Goal: Information Seeking & Learning: Learn about a topic

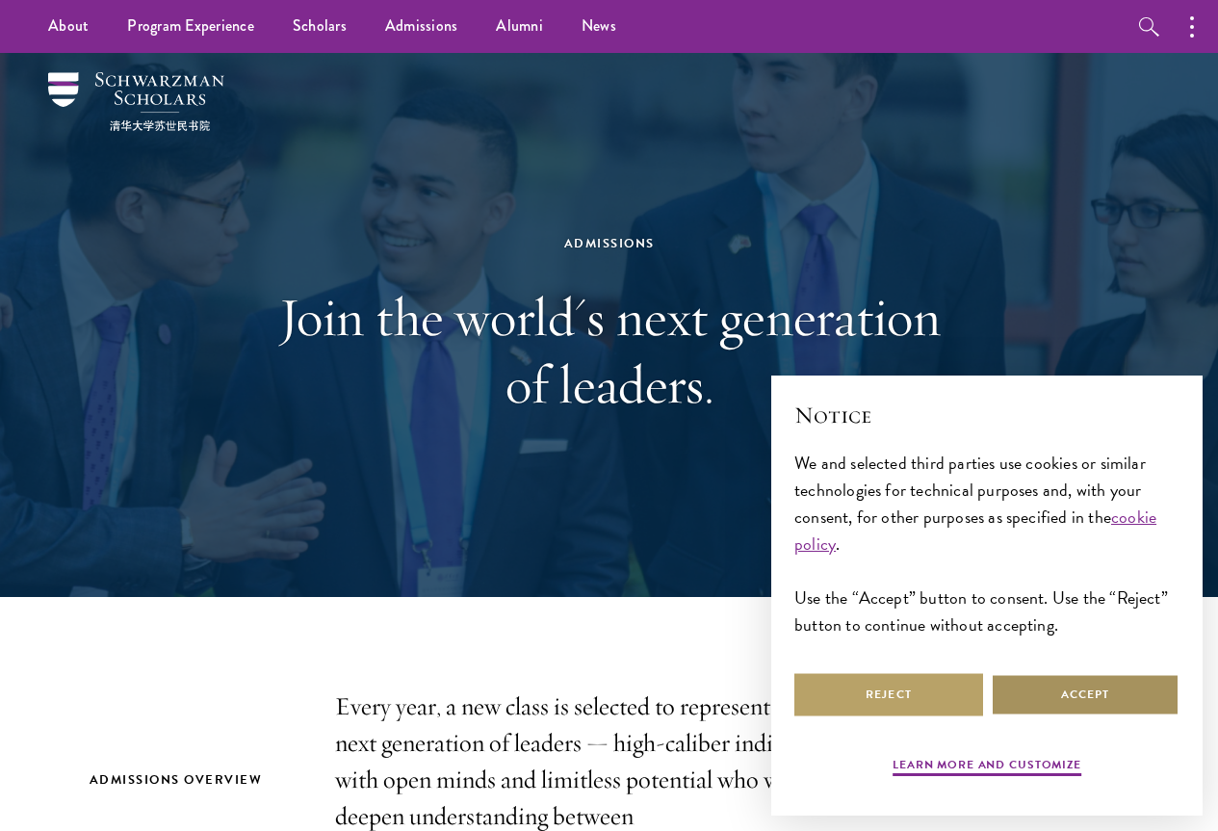
click at [1017, 685] on button "Accept" at bounding box center [1085, 694] width 189 height 43
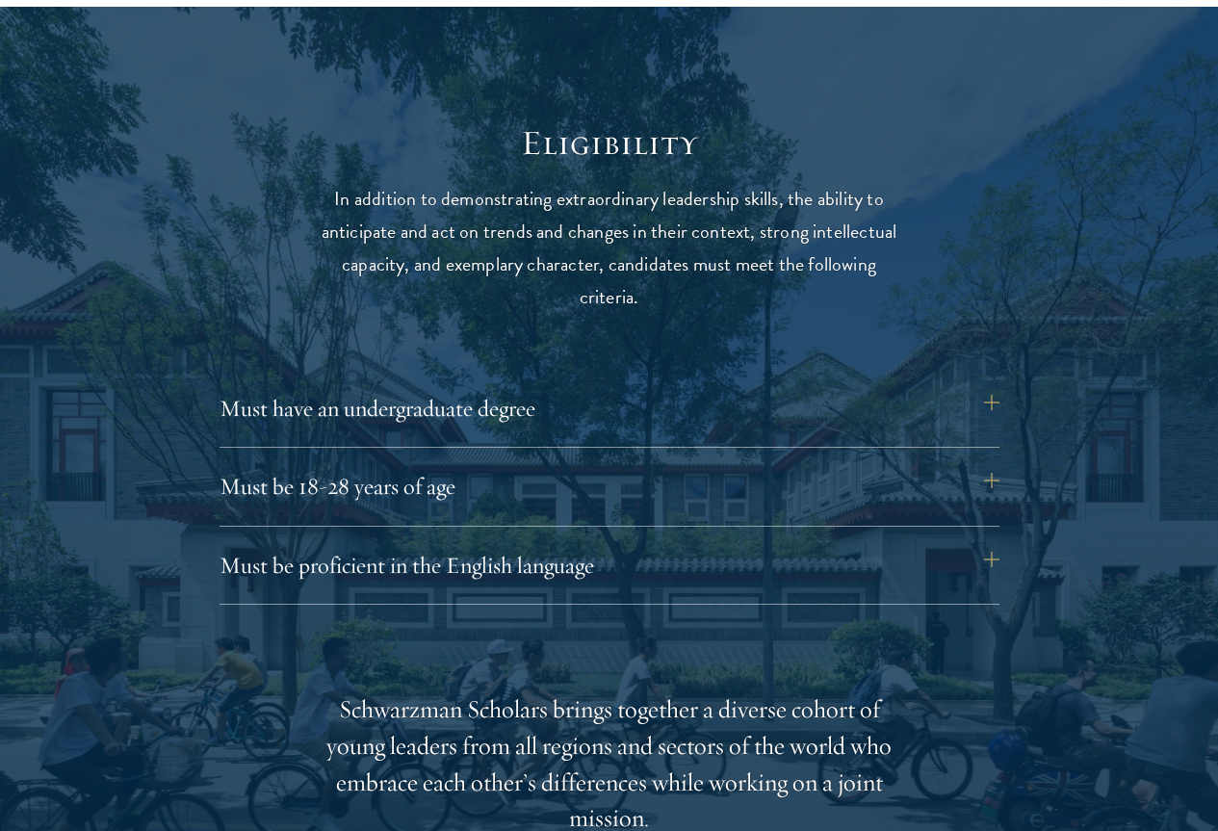
scroll to position [2420, 0]
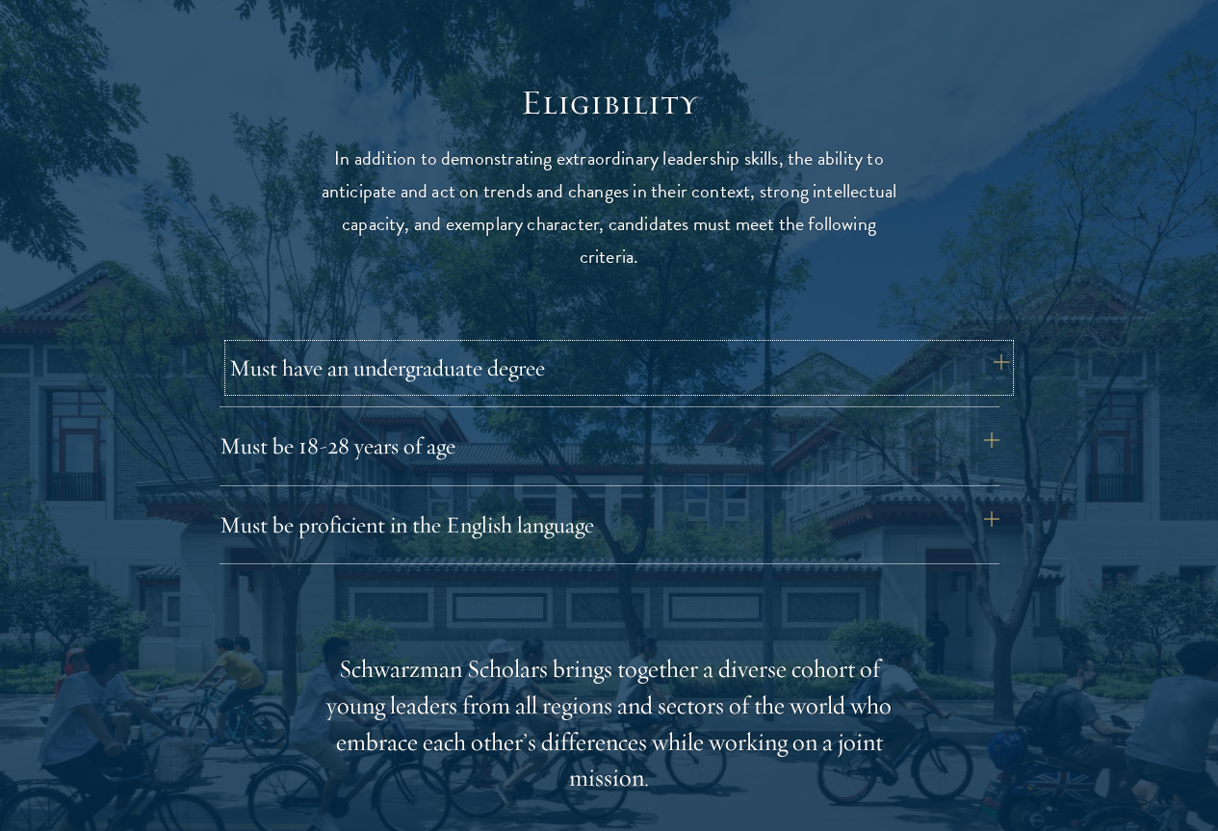
click at [569, 347] on button "Must have an undergraduate degree" at bounding box center [619, 368] width 780 height 46
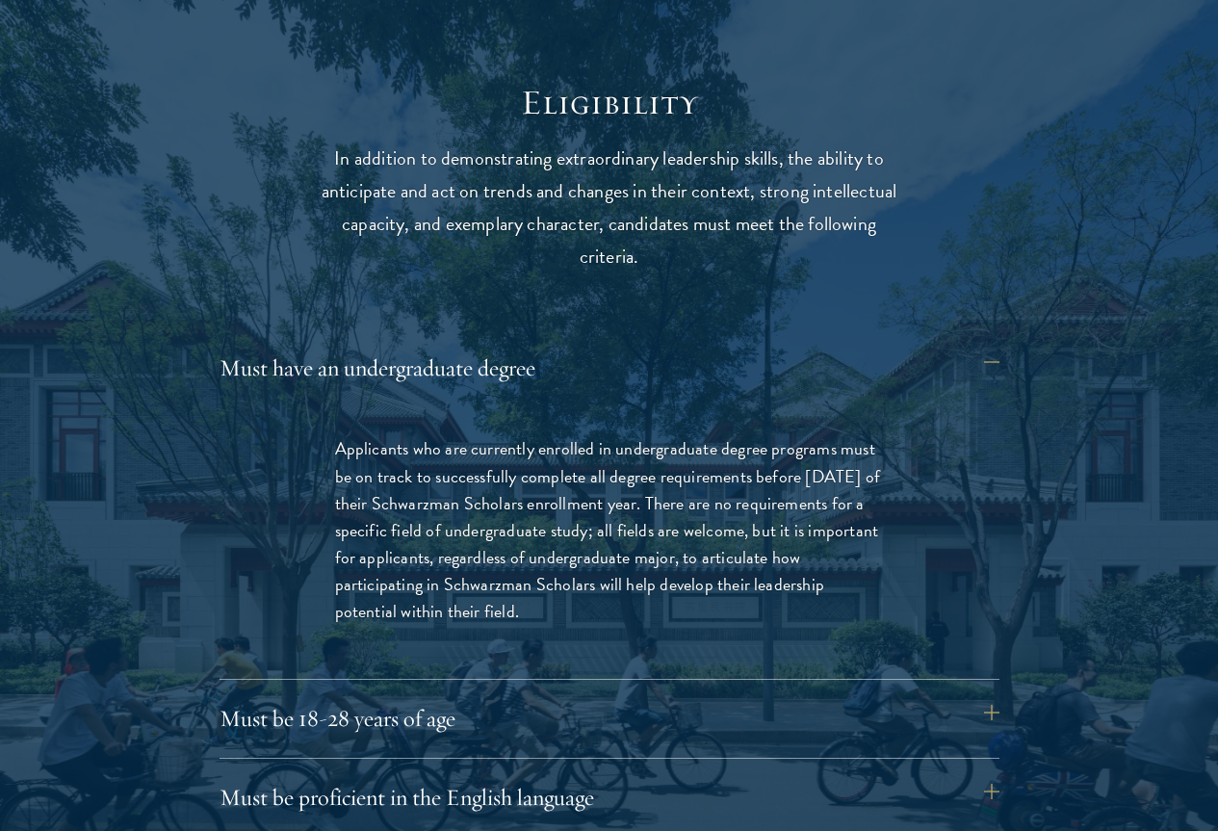
click at [449, 435] on p "Applicants who are currently enrolled in undergraduate degree programs must be …" at bounding box center [609, 530] width 549 height 190
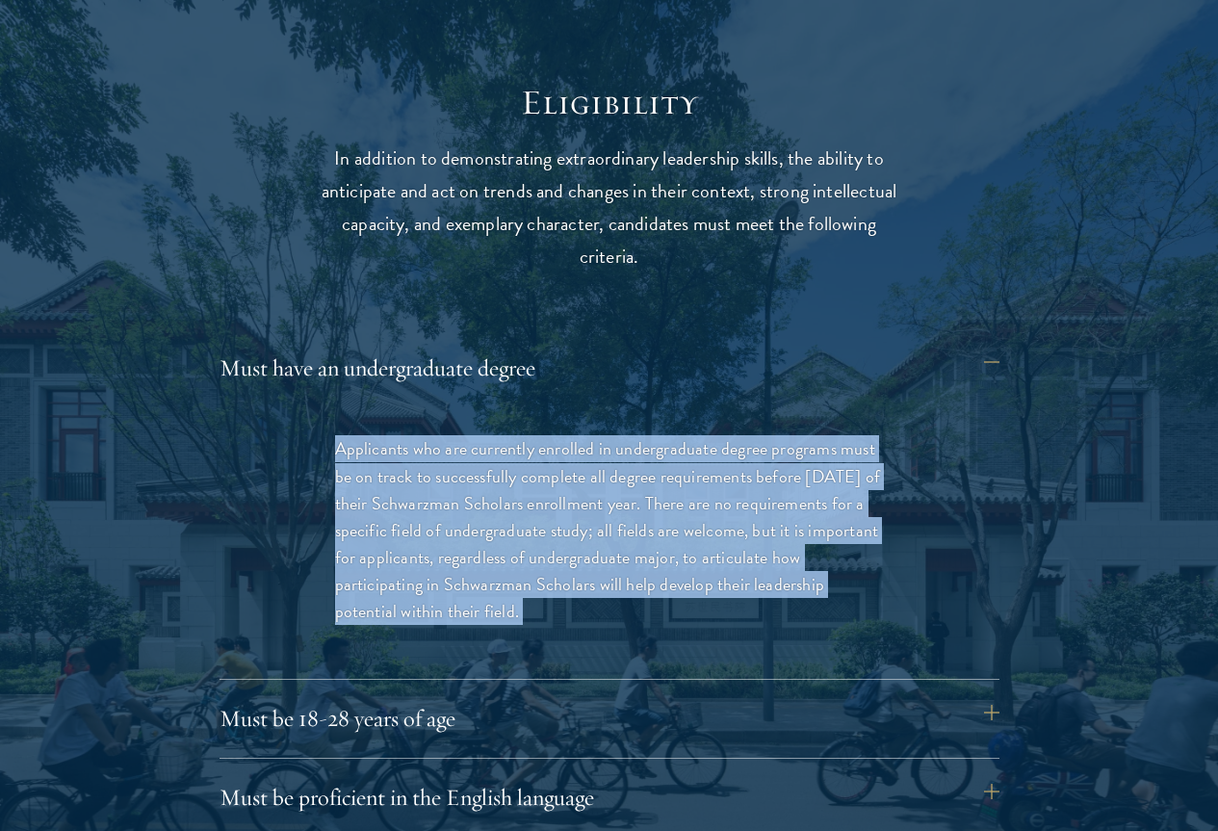
click at [449, 435] on p "Applicants who are currently enrolled in undergraduate degree programs must be …" at bounding box center [609, 530] width 549 height 190
click at [432, 446] on p "Applicants who are currently enrolled in undergraduate degree programs must be …" at bounding box center [609, 530] width 549 height 190
click at [431, 458] on p "Applicants who are currently enrolled in undergraduate degree programs must be …" at bounding box center [609, 530] width 549 height 190
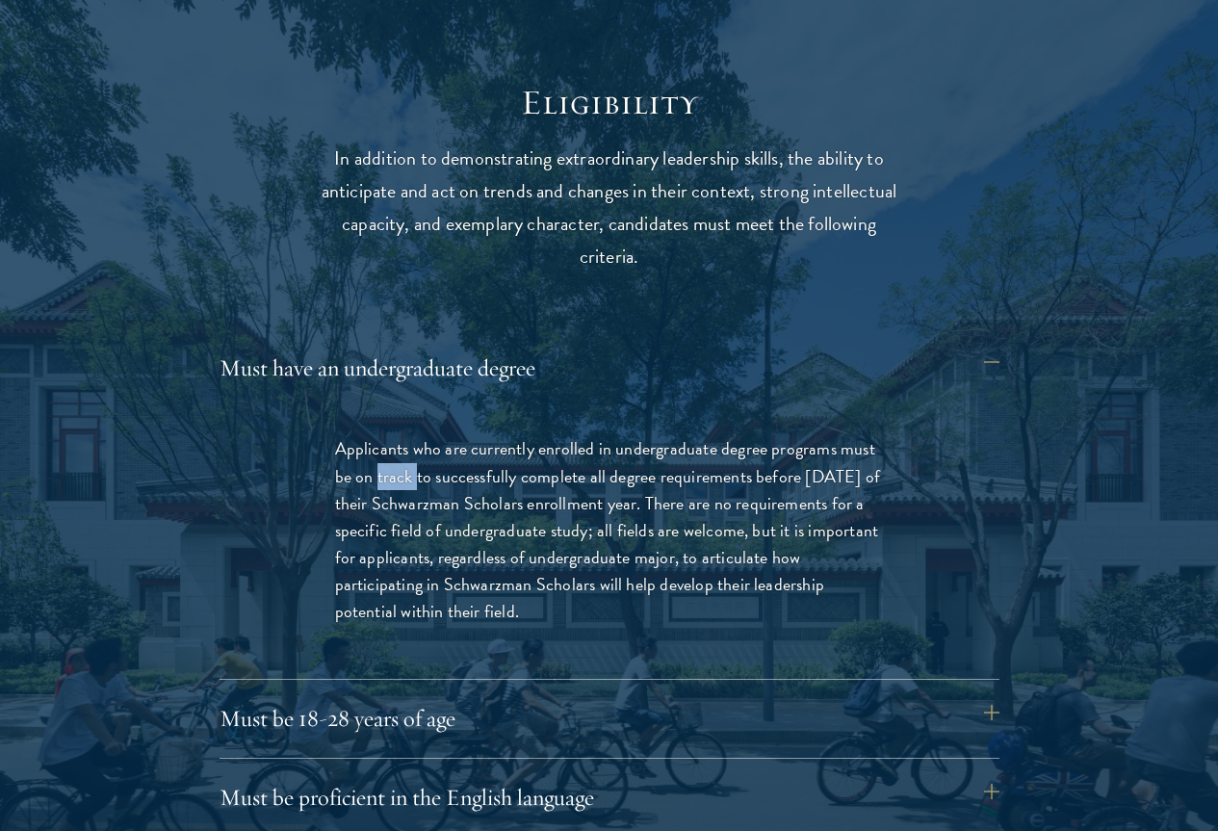
click at [431, 458] on p "Applicants who are currently enrolled in undergraduate degree programs must be …" at bounding box center [609, 530] width 549 height 190
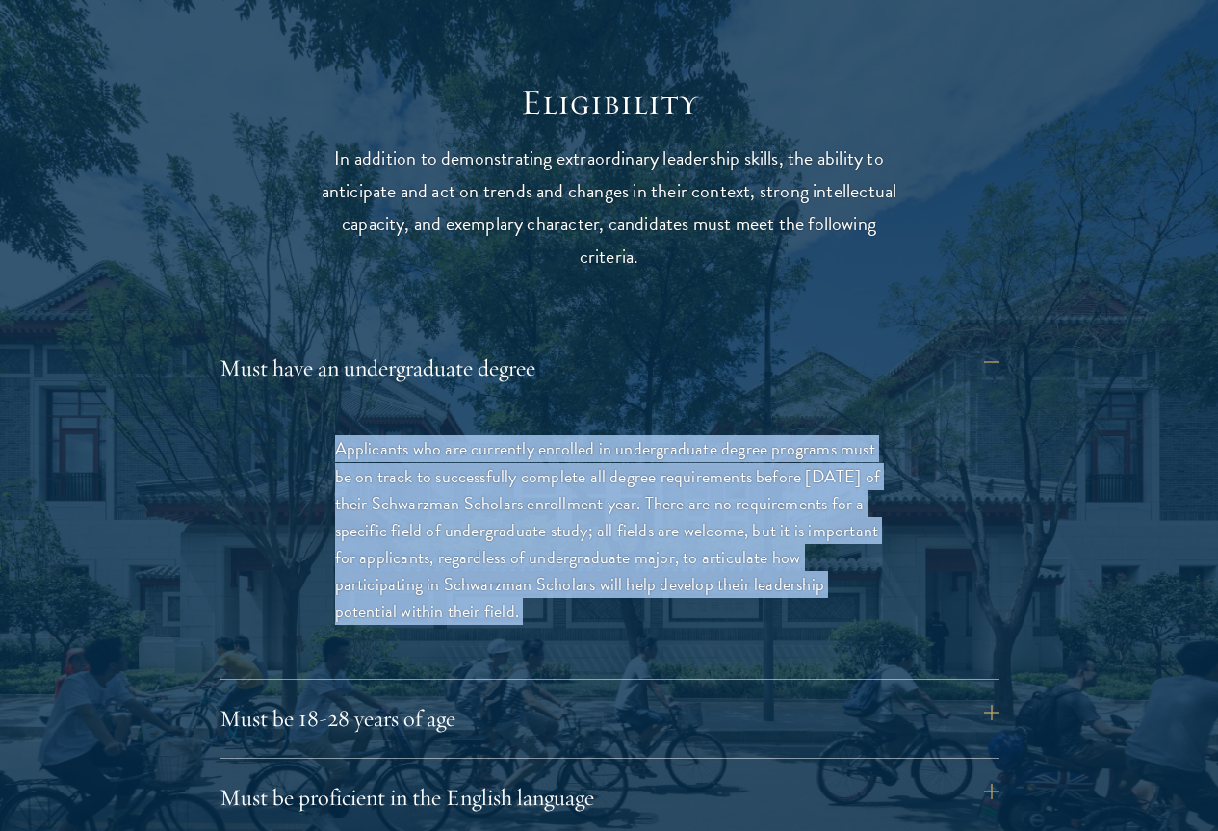
click at [431, 458] on p "Applicants who are currently enrolled in undergraduate degree programs must be …" at bounding box center [609, 530] width 549 height 190
click at [452, 437] on p "Applicants who are currently enrolled in undergraduate degree programs must be …" at bounding box center [609, 530] width 549 height 190
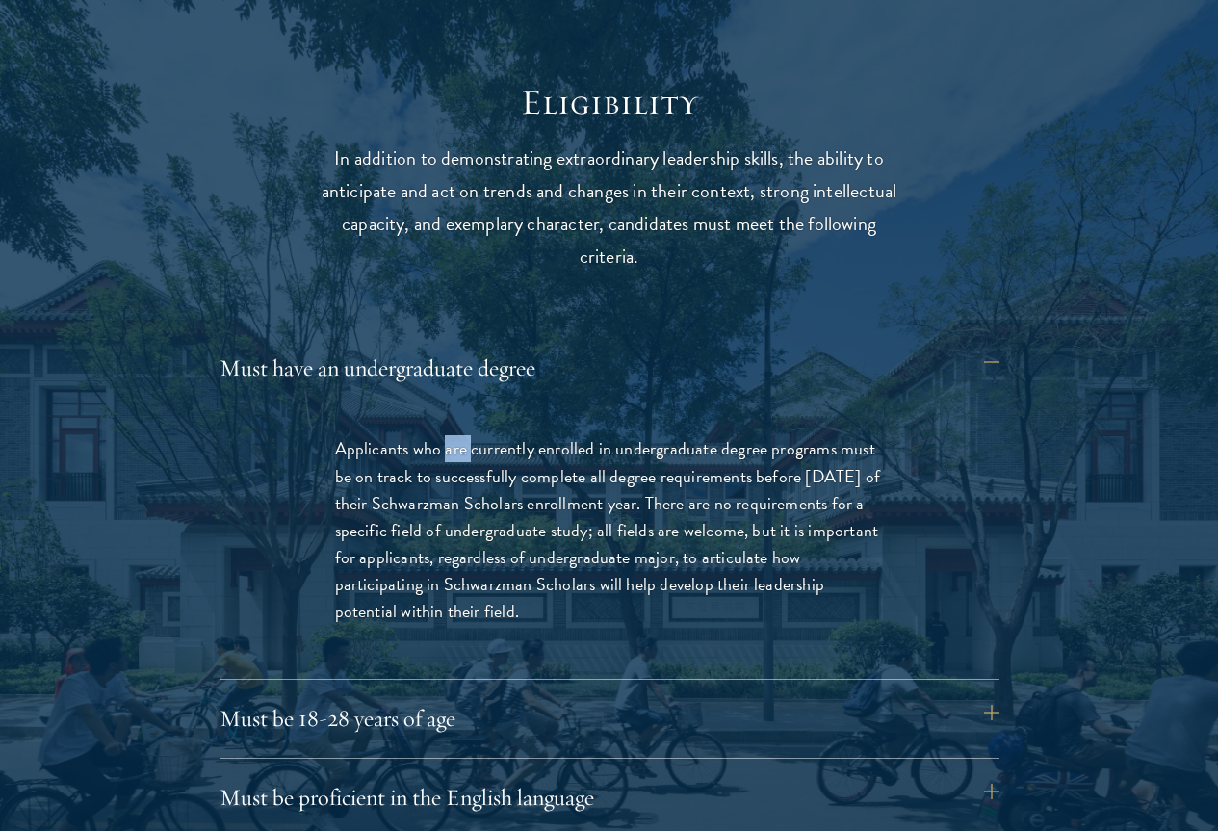
click at [452, 437] on p "Applicants who are currently enrolled in undergraduate degree programs must be …" at bounding box center [609, 530] width 549 height 190
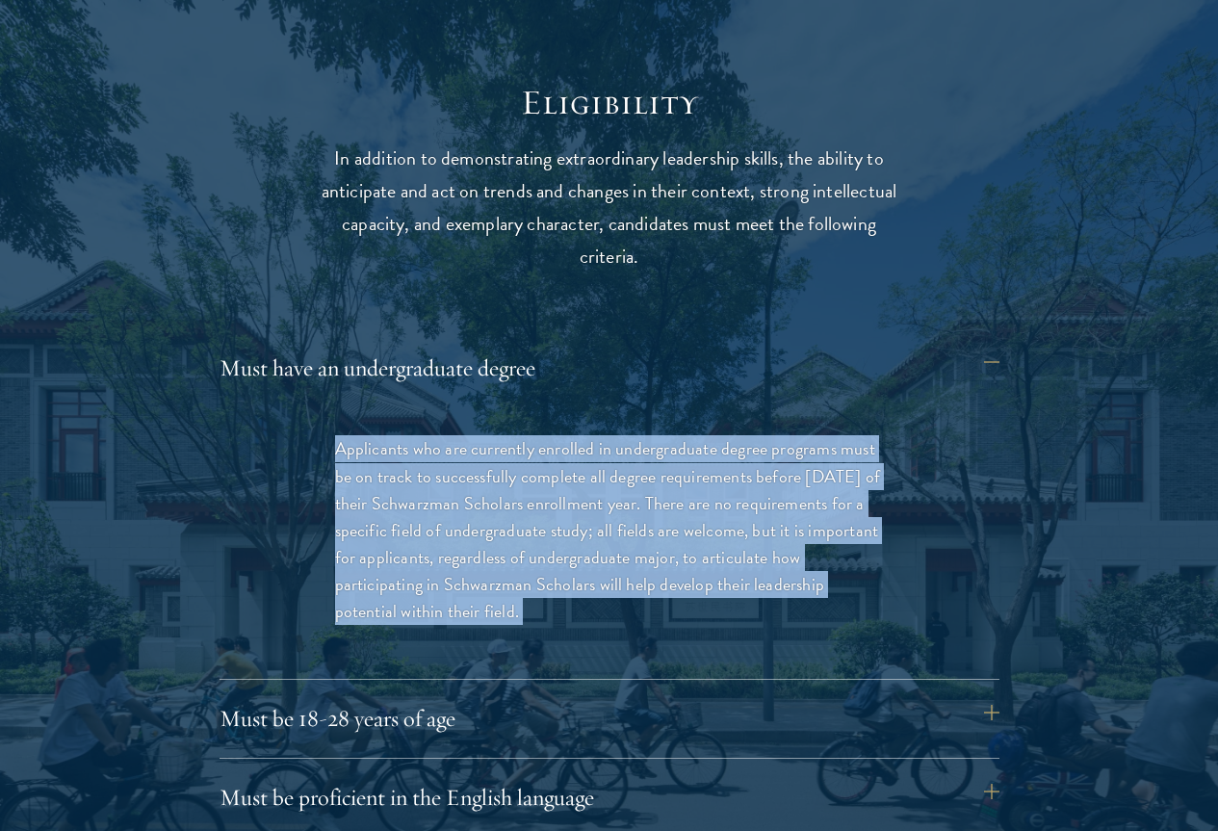
click at [452, 437] on p "Applicants who are currently enrolled in undergraduate degree programs must be …" at bounding box center [609, 530] width 549 height 190
